Goal: Task Accomplishment & Management: Use online tool/utility

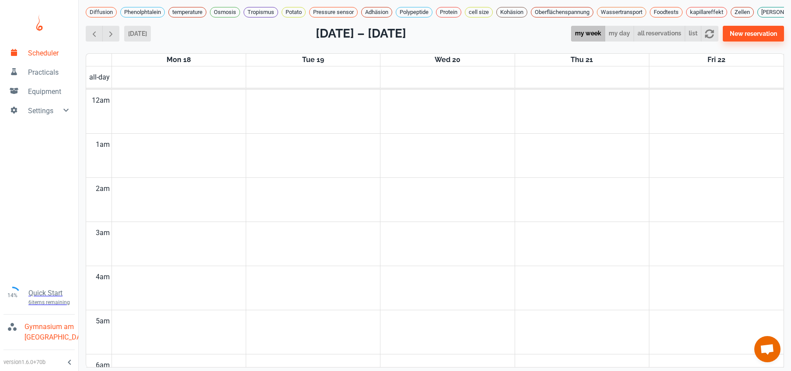
scroll to position [354, 0]
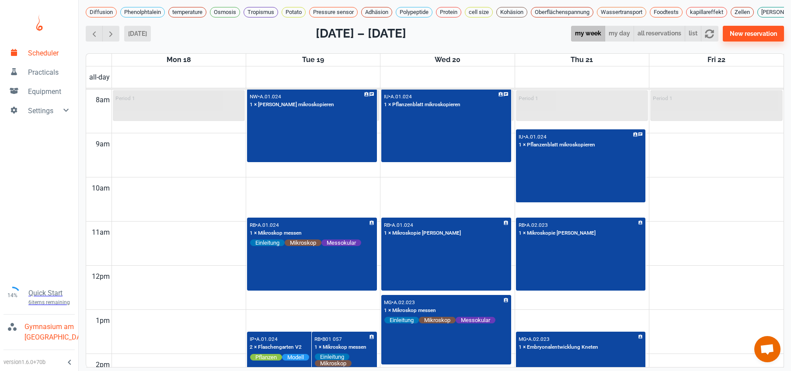
click at [715, 141] on td at bounding box center [447, 144] width 672 height 22
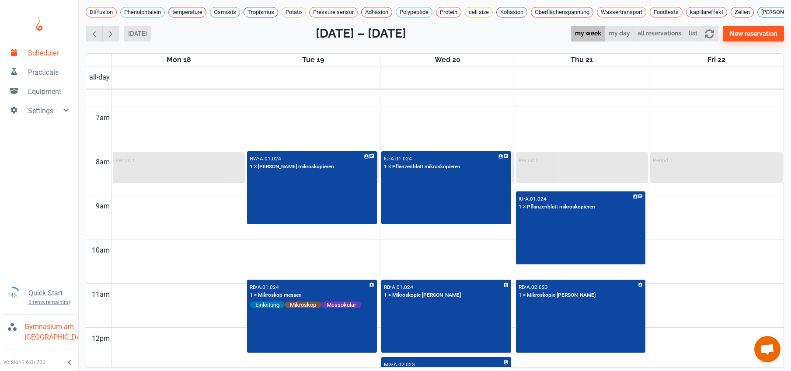
scroll to position [275, 0]
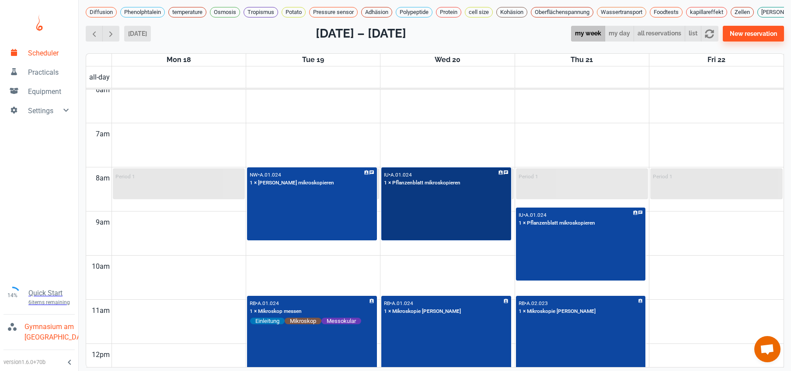
click at [467, 229] on div "IU • A.01.024 1 × Pflanzenblatt mikroskopieren" at bounding box center [446, 204] width 128 height 72
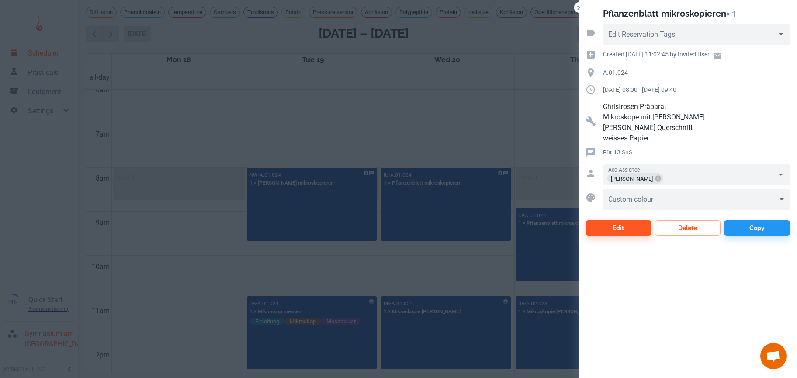
click at [474, 148] on div at bounding box center [398, 189] width 797 height 378
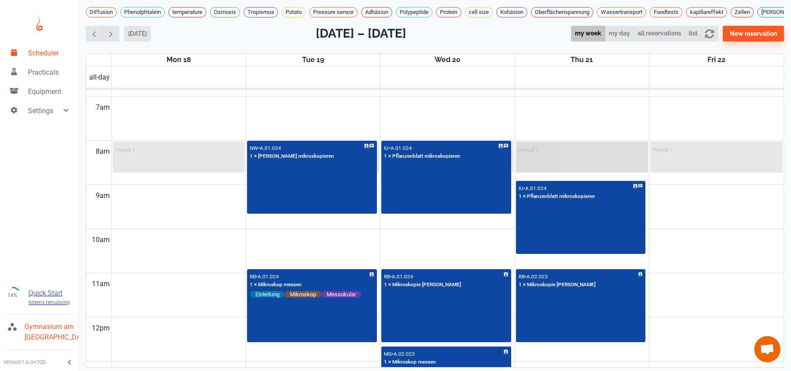
scroll to position [303, 0]
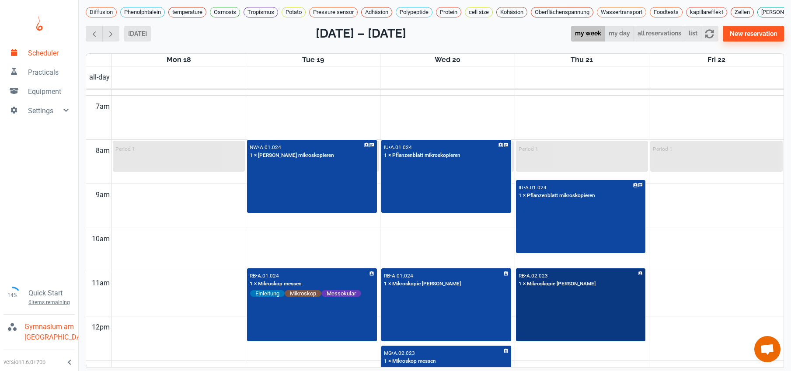
click at [572, 331] on div "RB • A.02.023 1 × Mikroskopie [PERSON_NAME]" at bounding box center [581, 305] width 128 height 72
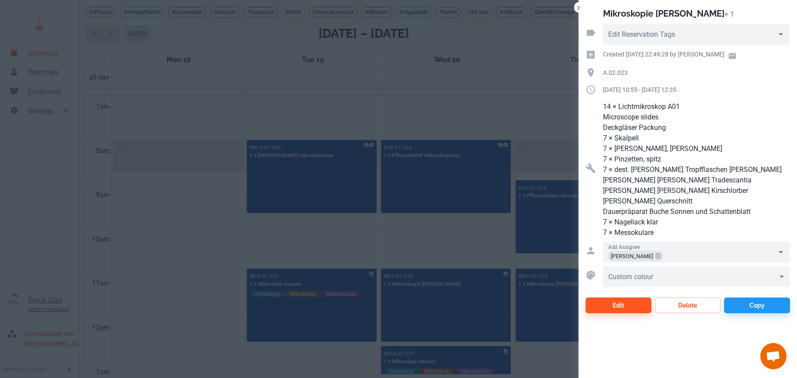
click at [477, 105] on div at bounding box center [398, 189] width 797 height 378
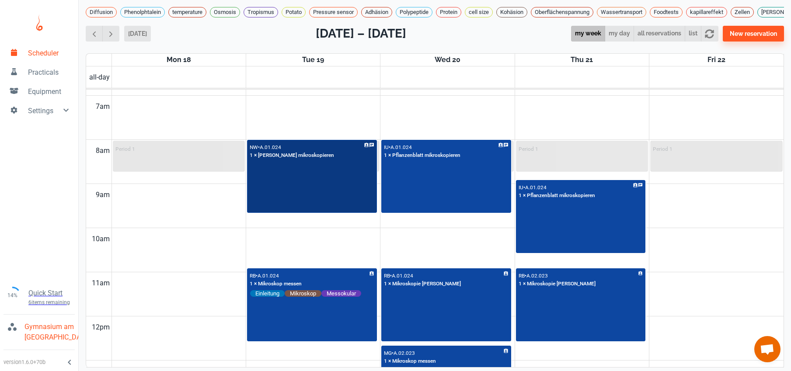
click at [305, 183] on div "NW • A.01.024 1 × [PERSON_NAME] mikroskopieren" at bounding box center [312, 177] width 128 height 72
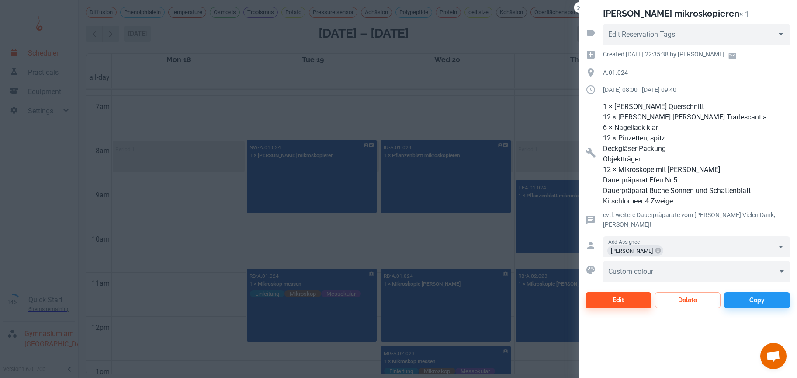
click at [542, 319] on div at bounding box center [398, 189] width 797 height 378
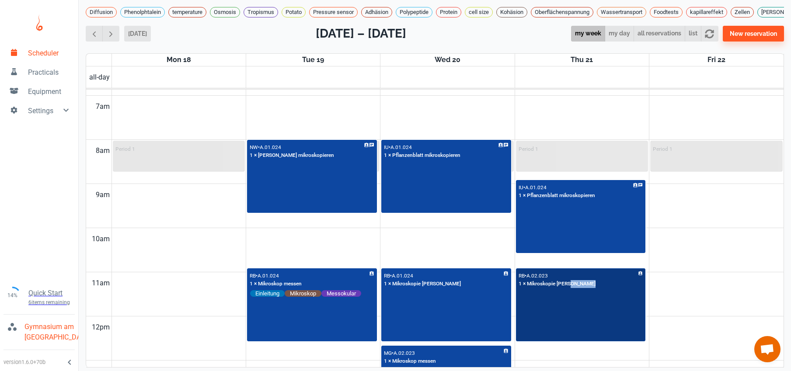
click at [542, 319] on div "RB • A.02.023 1 × Mikroskopie [PERSON_NAME]" at bounding box center [581, 305] width 128 height 72
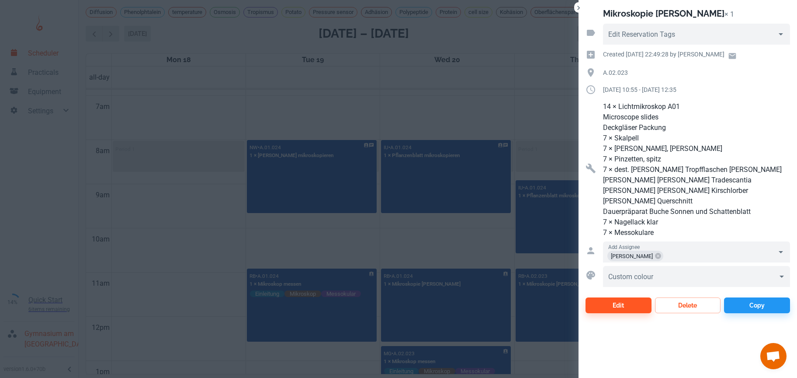
click at [527, 87] on div at bounding box center [398, 189] width 797 height 378
